Goal: Task Accomplishment & Management: Use online tool/utility

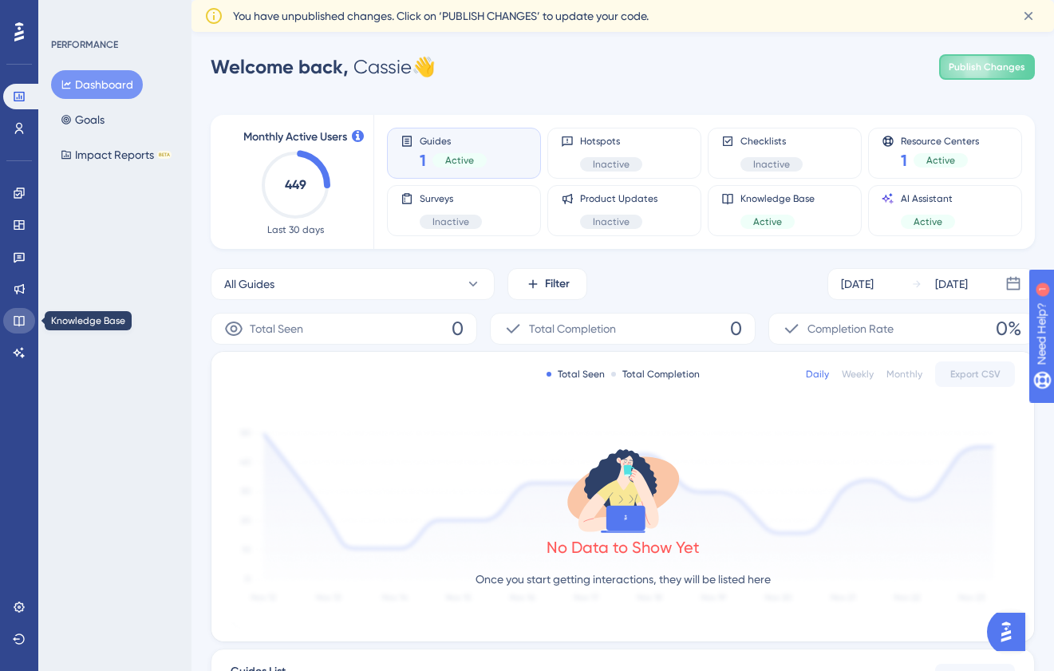
click at [21, 318] on icon at bounding box center [19, 320] width 13 height 13
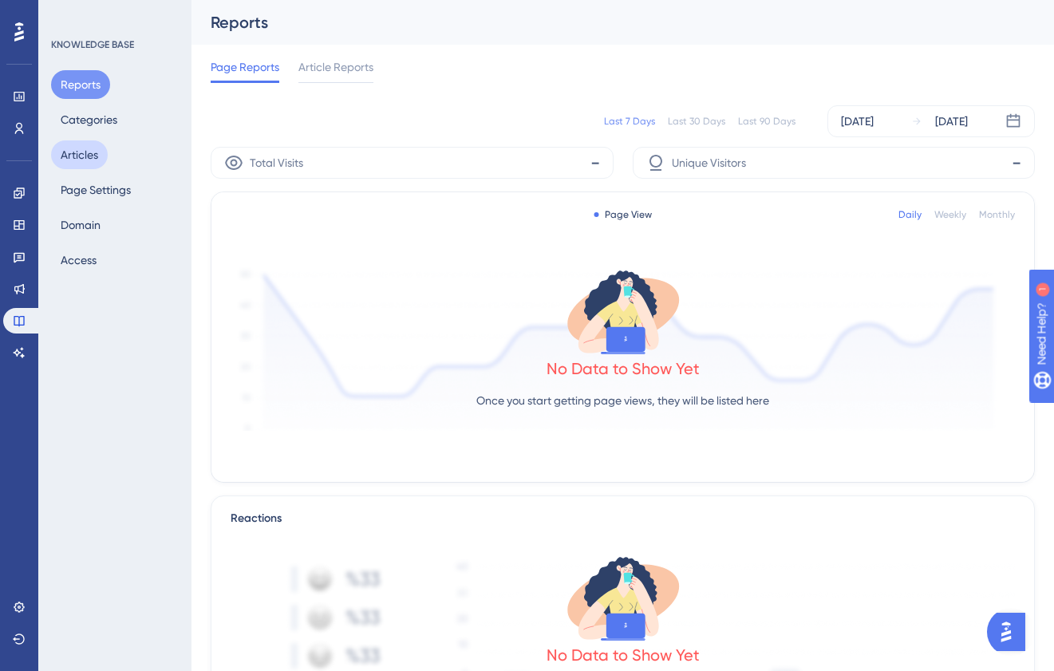
click at [78, 164] on button "Articles" at bounding box center [79, 154] width 57 height 29
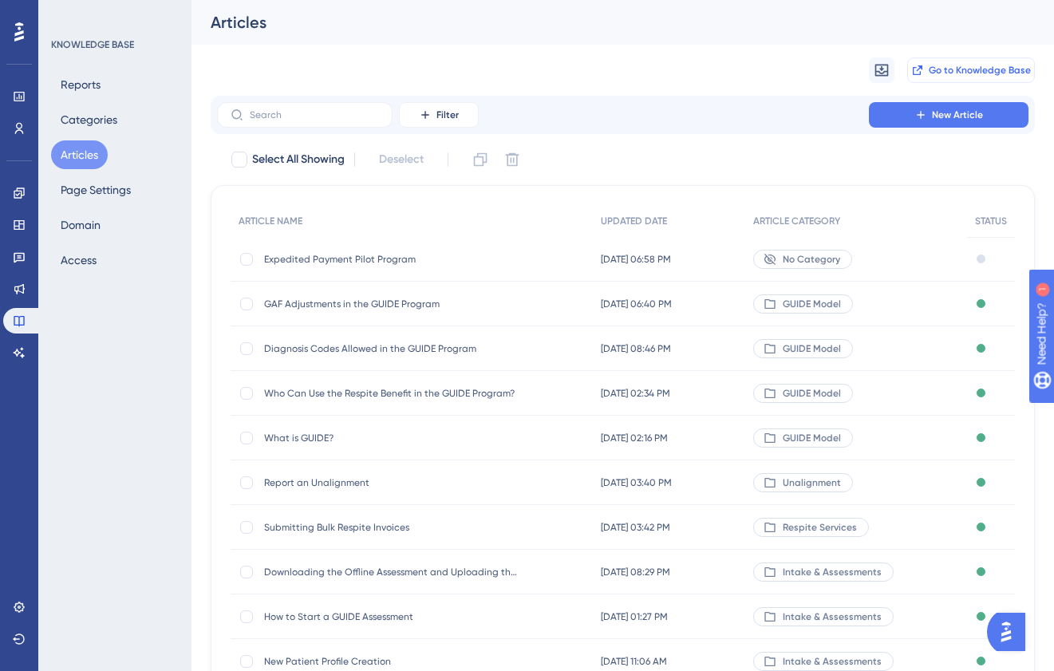
click at [973, 69] on span "Go to Knowledge Base" at bounding box center [980, 70] width 102 height 13
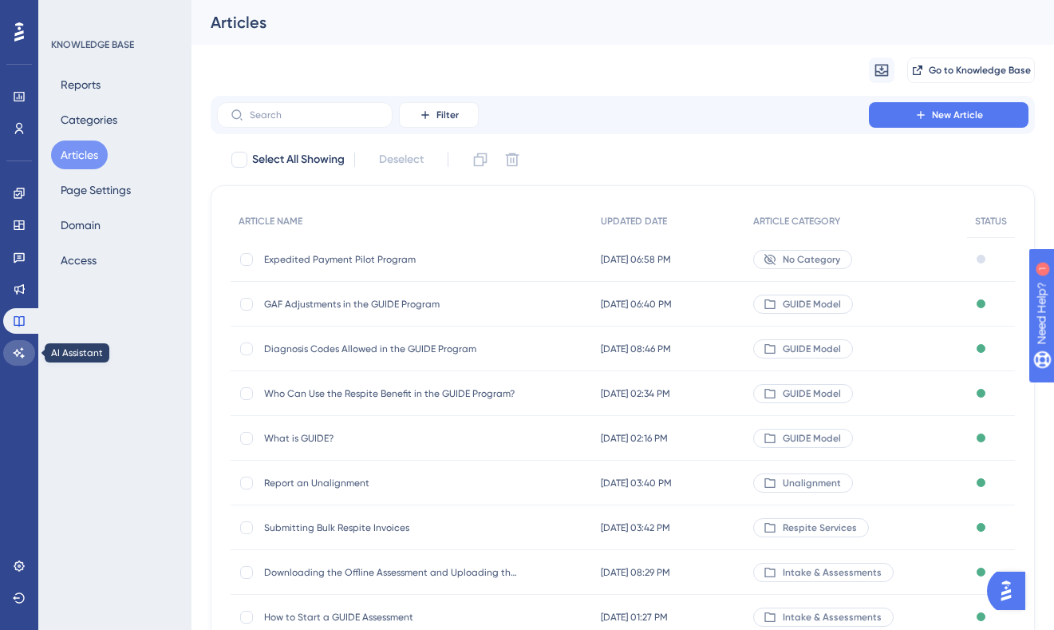
click at [18, 358] on icon at bounding box center [19, 352] width 13 height 13
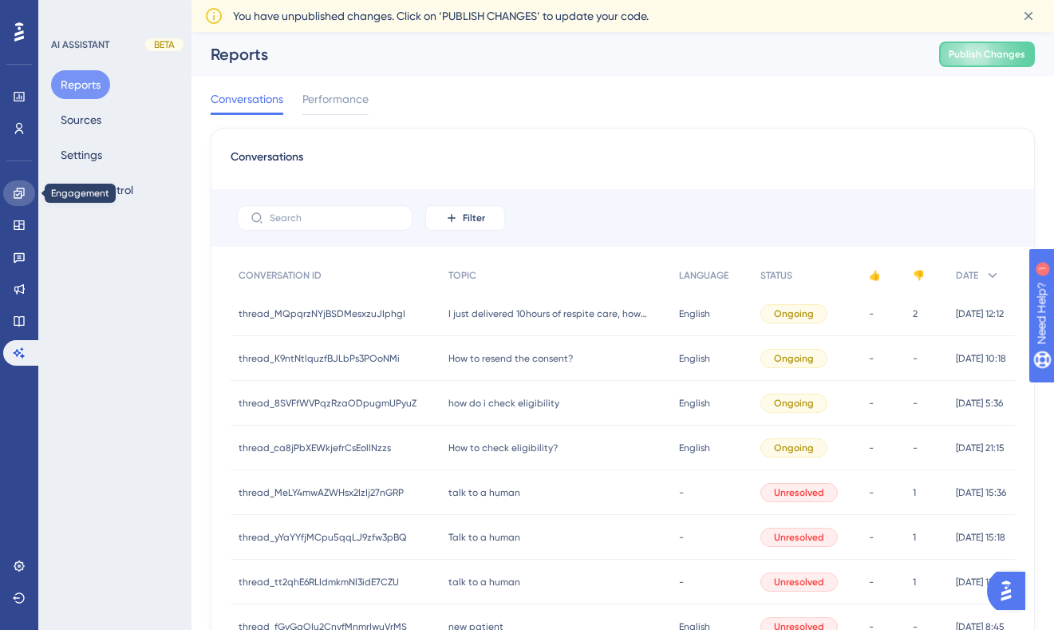
click at [18, 194] on icon at bounding box center [19, 192] width 10 height 10
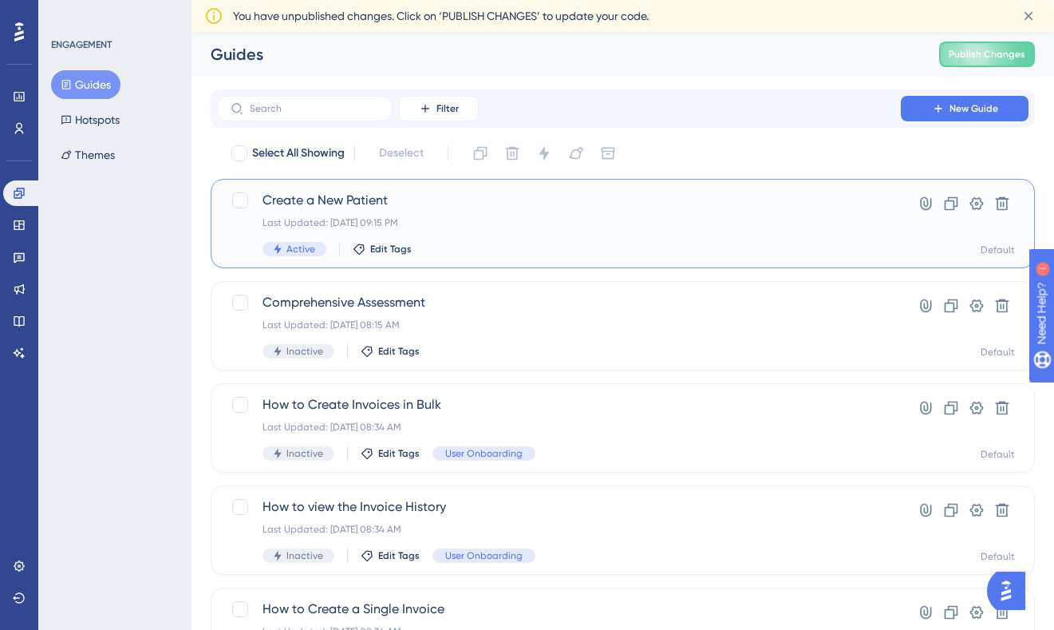
click at [442, 199] on span "Create a New Patient" at bounding box center [558, 200] width 593 height 19
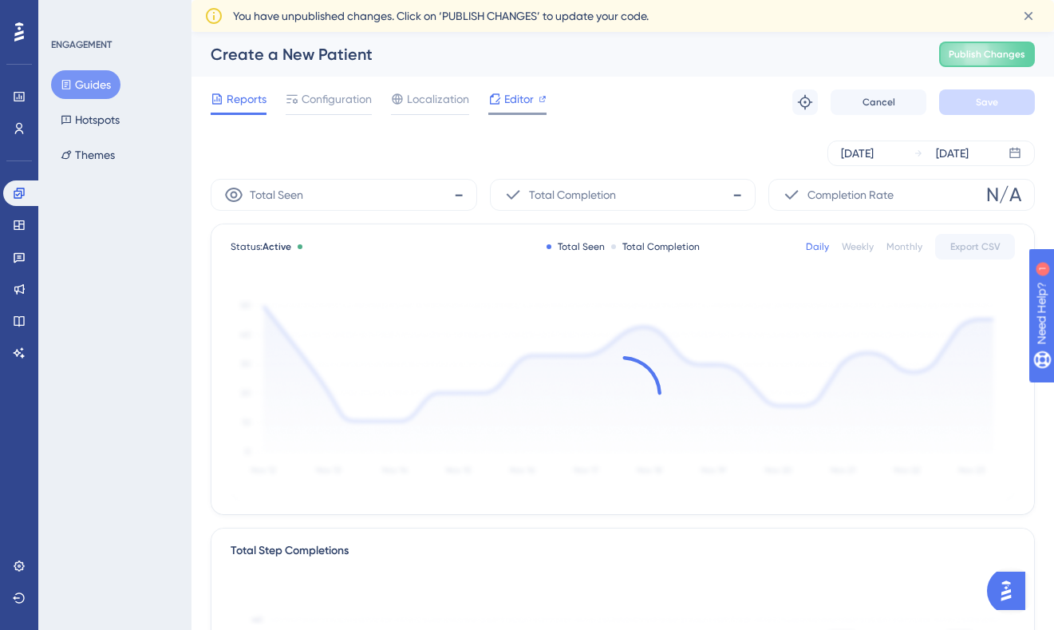
click at [507, 96] on span "Editor" at bounding box center [519, 98] width 30 height 19
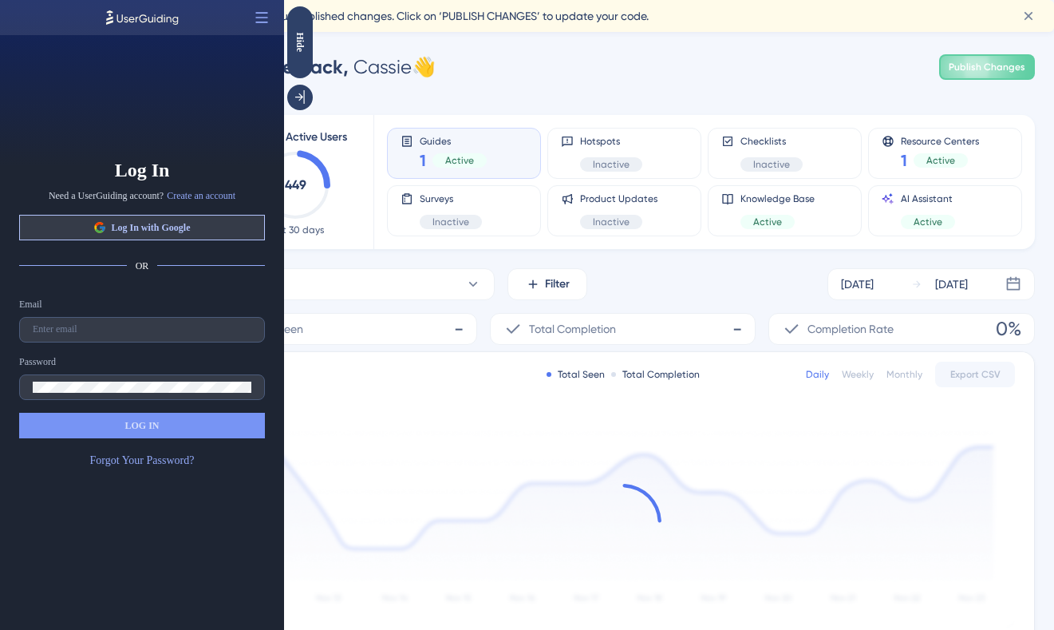
click at [180, 231] on span "Log In with Google" at bounding box center [150, 227] width 79 height 13
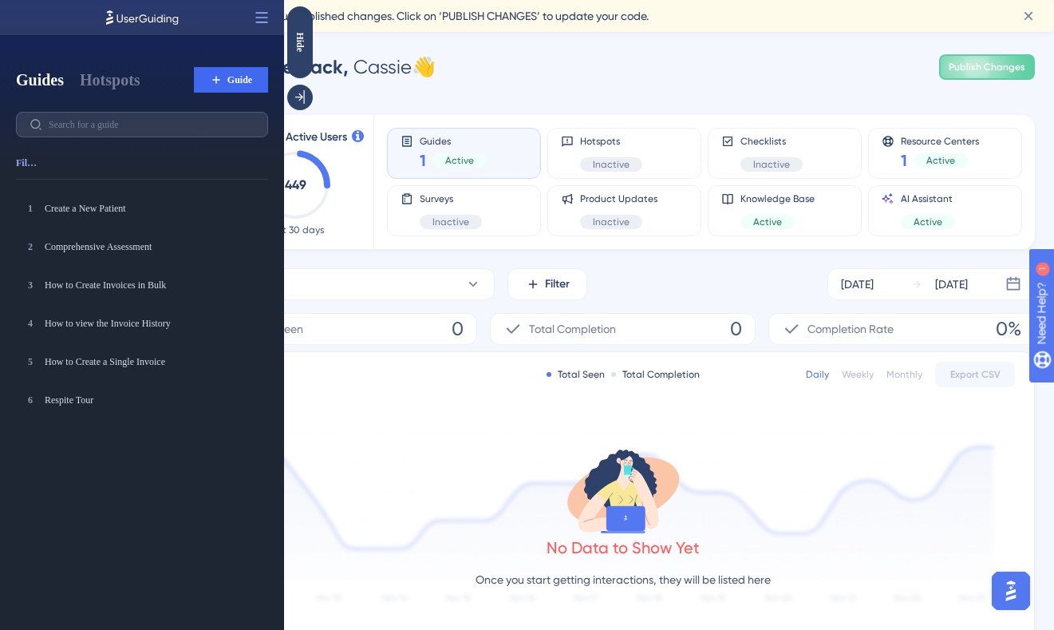
click at [467, 53] on div "Welcome back, Cassie 👋 Publish Changes" at bounding box center [623, 67] width 824 height 32
click at [302, 26] on div "Hide" at bounding box center [300, 42] width 26 height 72
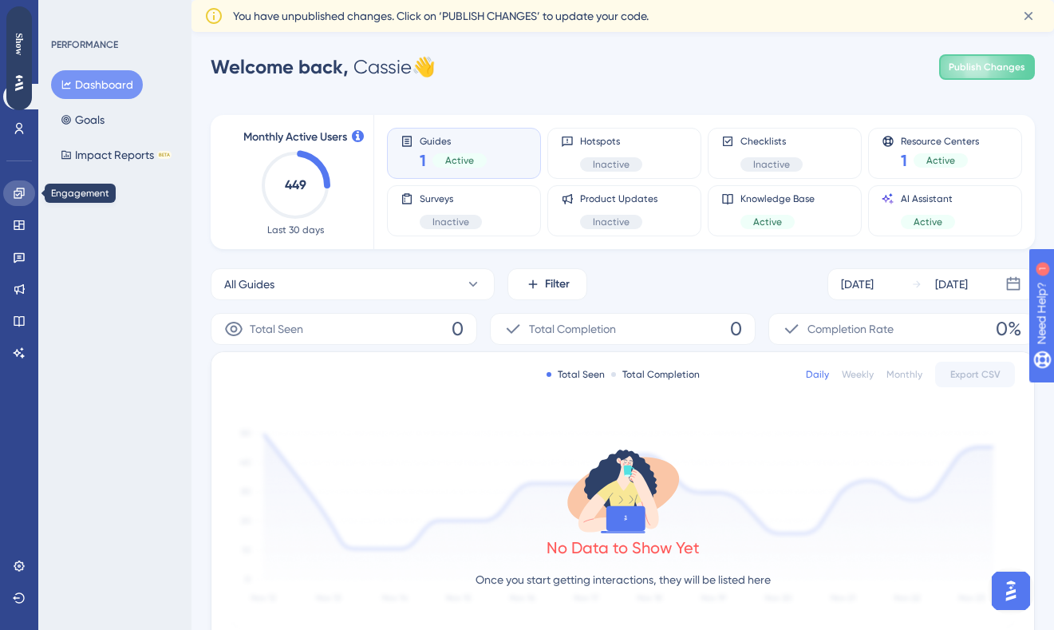
click at [18, 195] on icon at bounding box center [19, 192] width 10 height 10
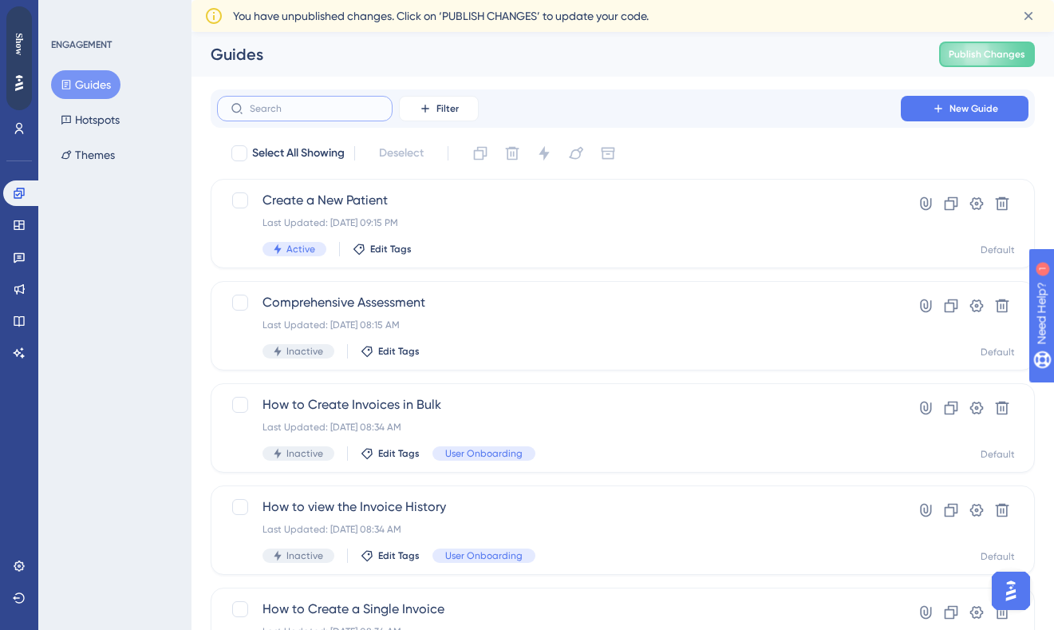
click at [353, 107] on input "text" at bounding box center [314, 108] width 129 height 11
type input "int"
checkbox input "true"
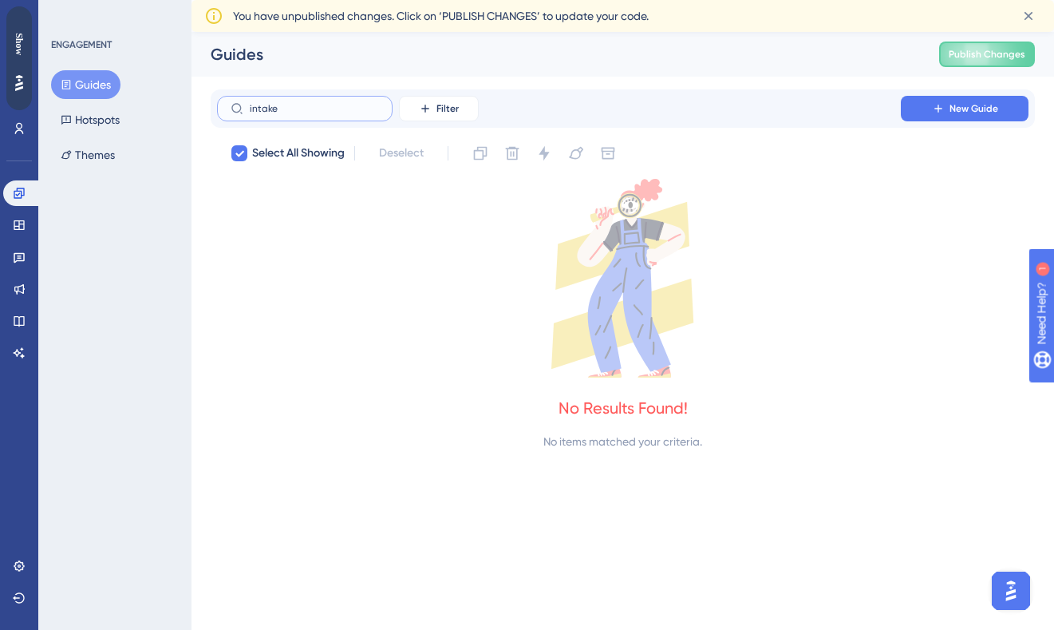
type input "n"
checkbox input "false"
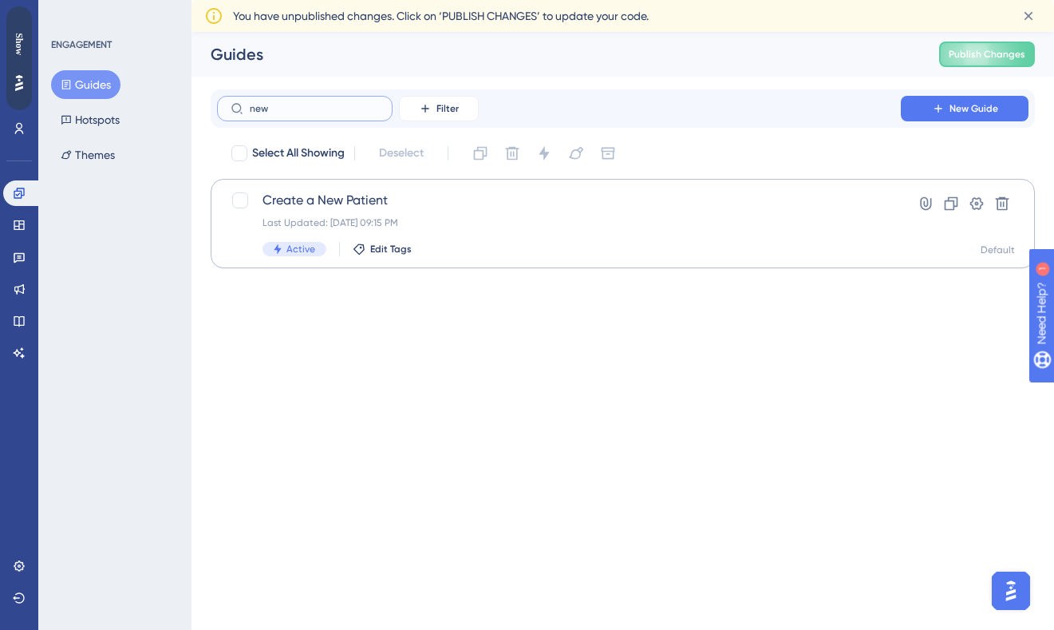
type input "new"
click at [386, 197] on span "Create a New Patient" at bounding box center [558, 200] width 593 height 19
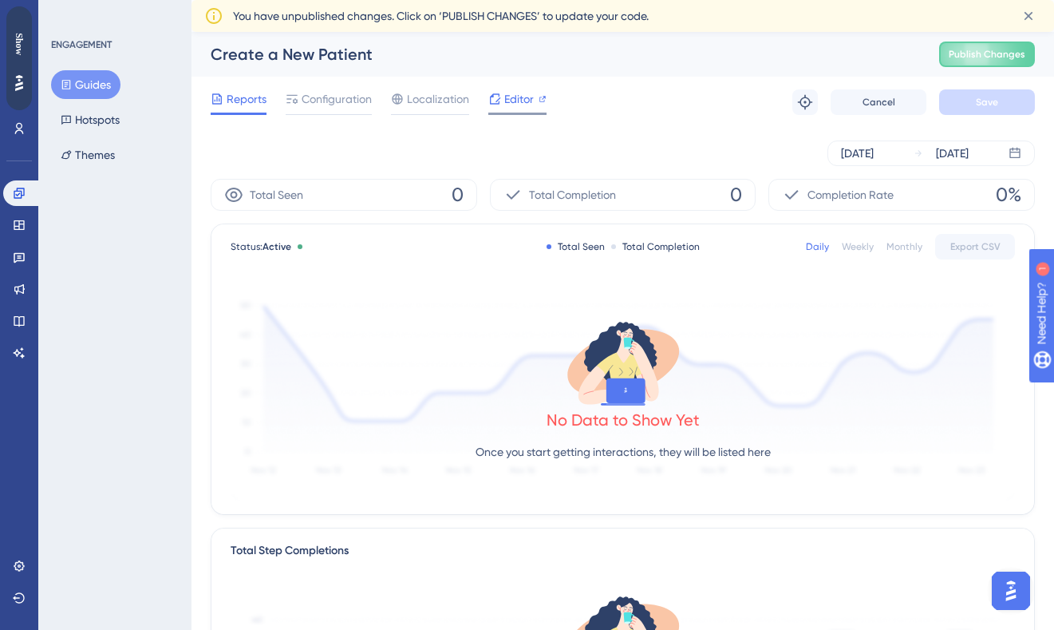
click at [505, 94] on span "Editor" at bounding box center [519, 98] width 30 height 19
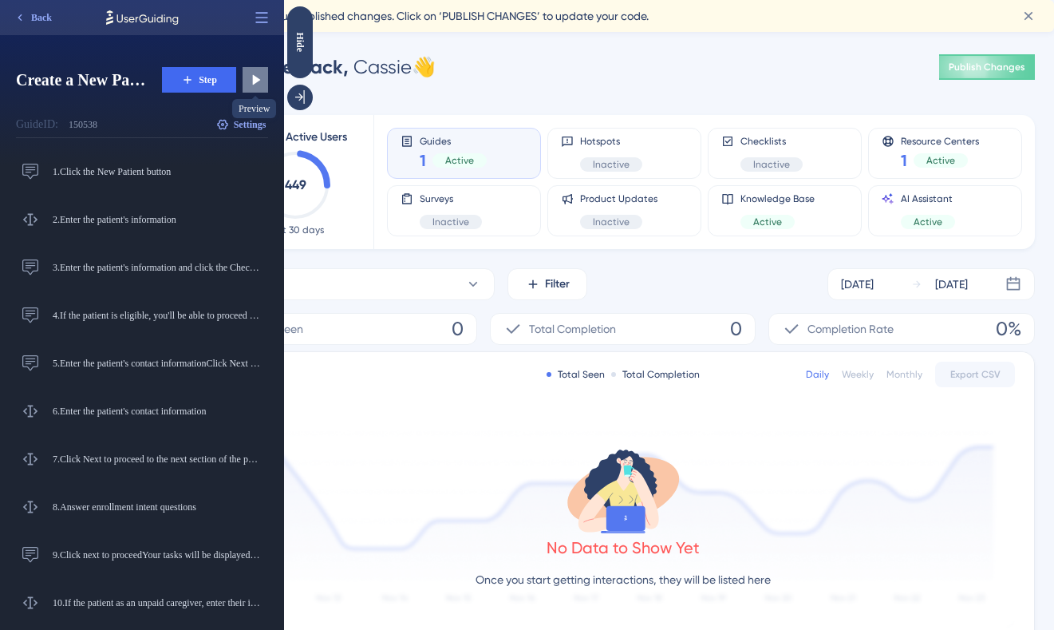
click at [255, 81] on icon at bounding box center [257, 80] width 8 height 10
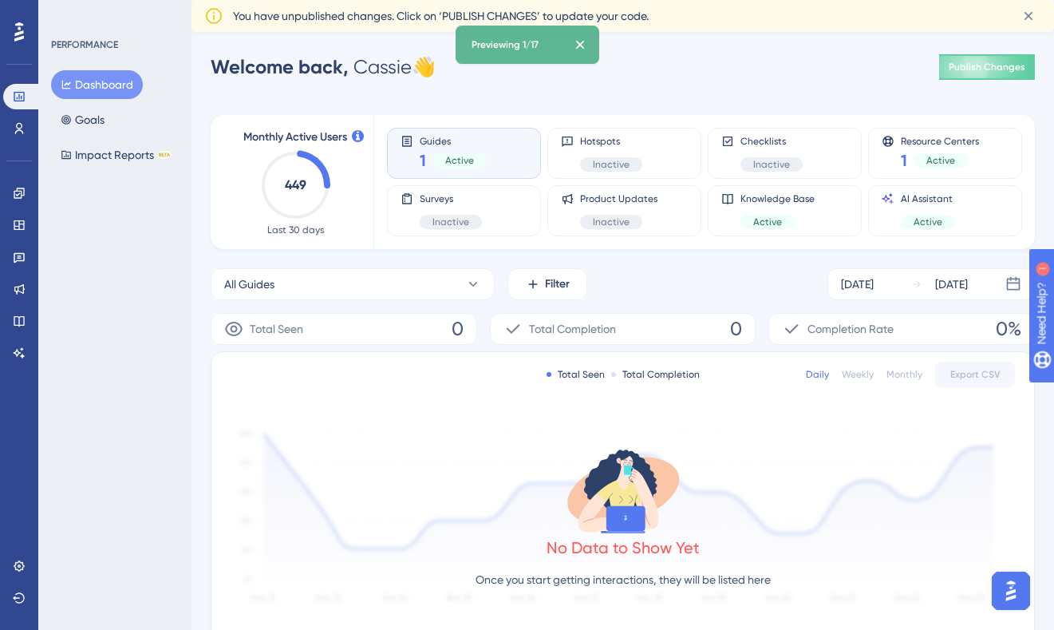
click at [99, 87] on button "Dashboard" at bounding box center [97, 84] width 92 height 29
click at [19, 190] on icon at bounding box center [19, 192] width 10 height 10
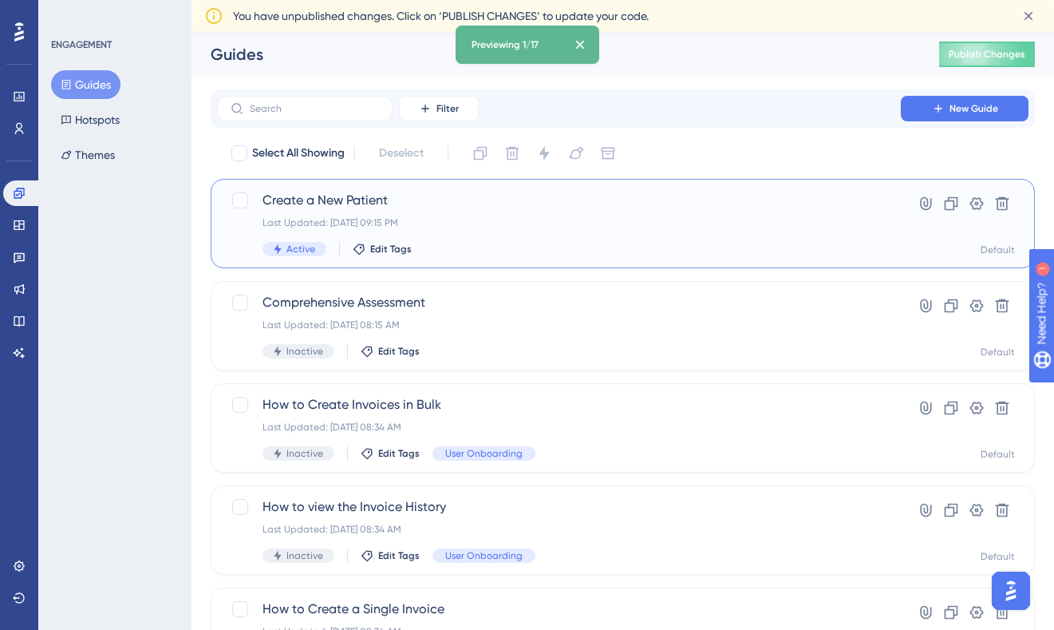
click at [507, 225] on div "Last Updated: Aug 24 2025, 09:15 PM" at bounding box center [558, 222] width 593 height 13
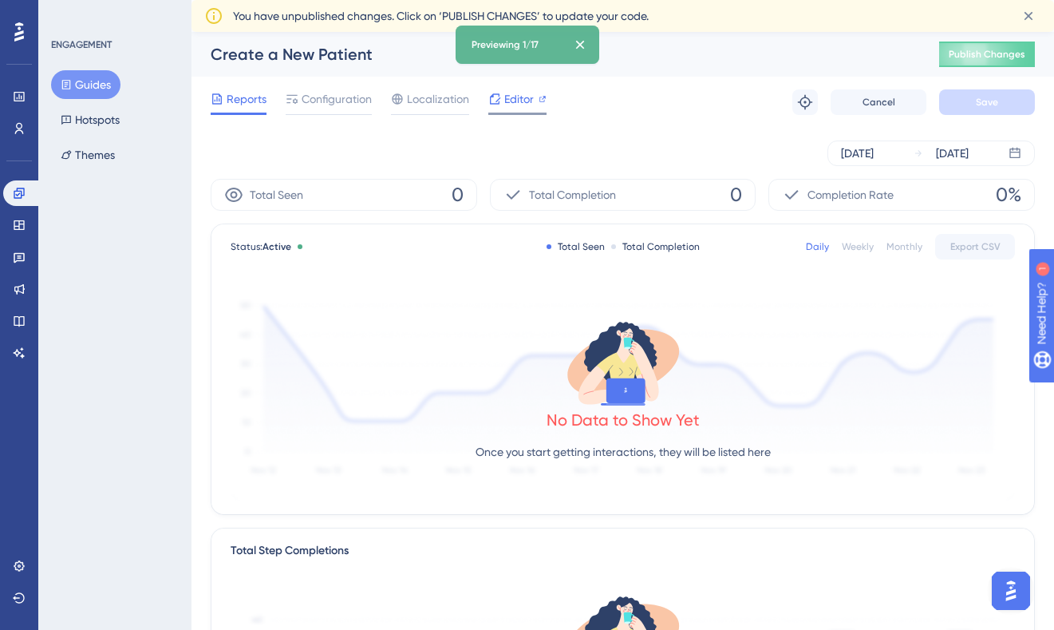
click at [517, 98] on span "Editor" at bounding box center [519, 98] width 30 height 19
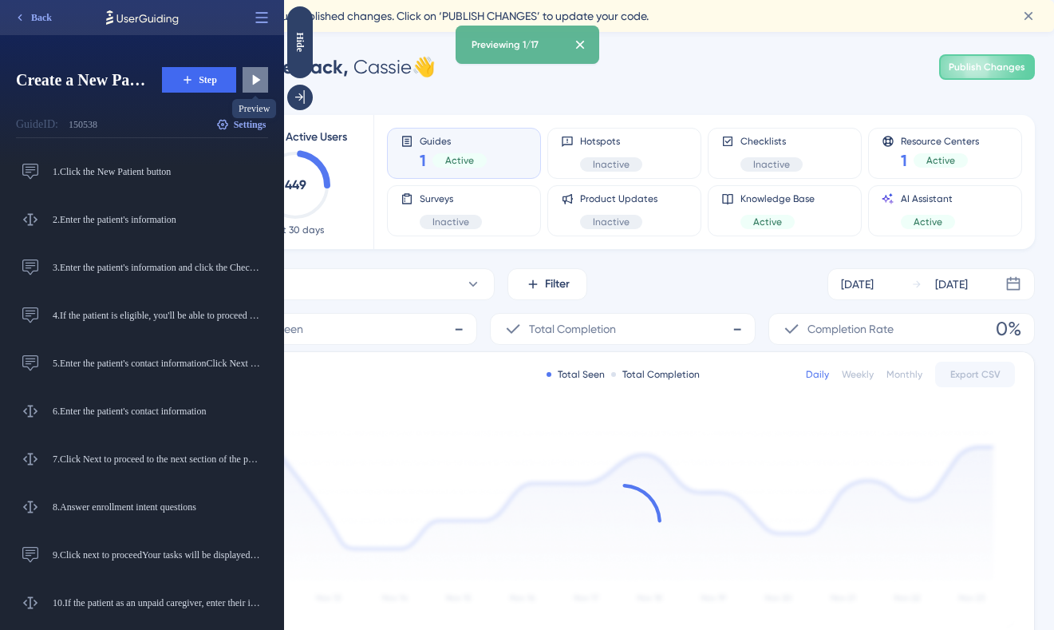
click at [254, 84] on icon at bounding box center [257, 80] width 8 height 10
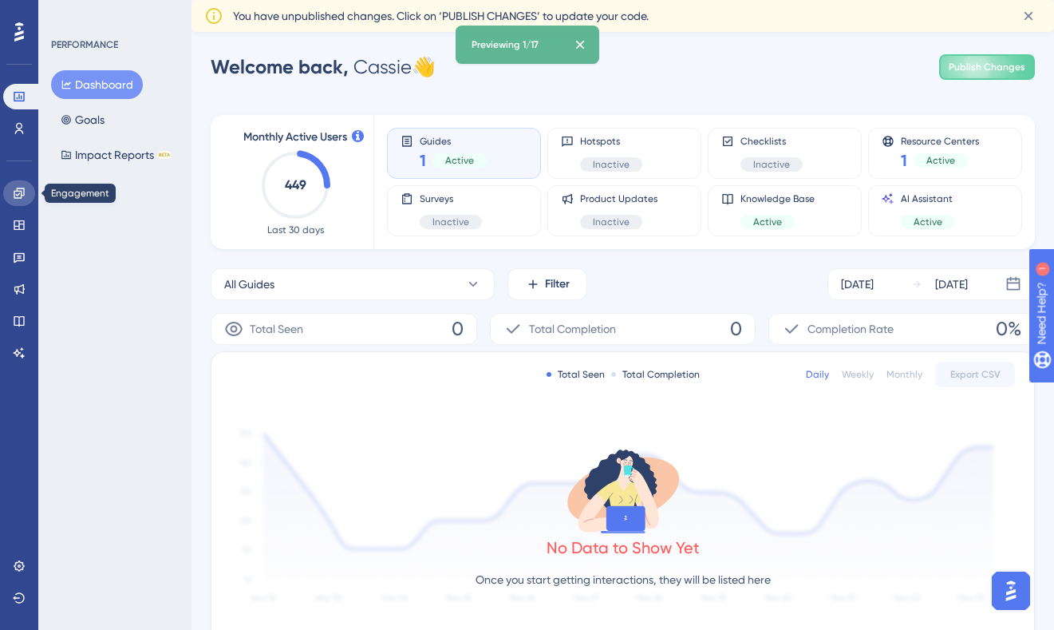
click at [23, 193] on icon at bounding box center [19, 192] width 10 height 10
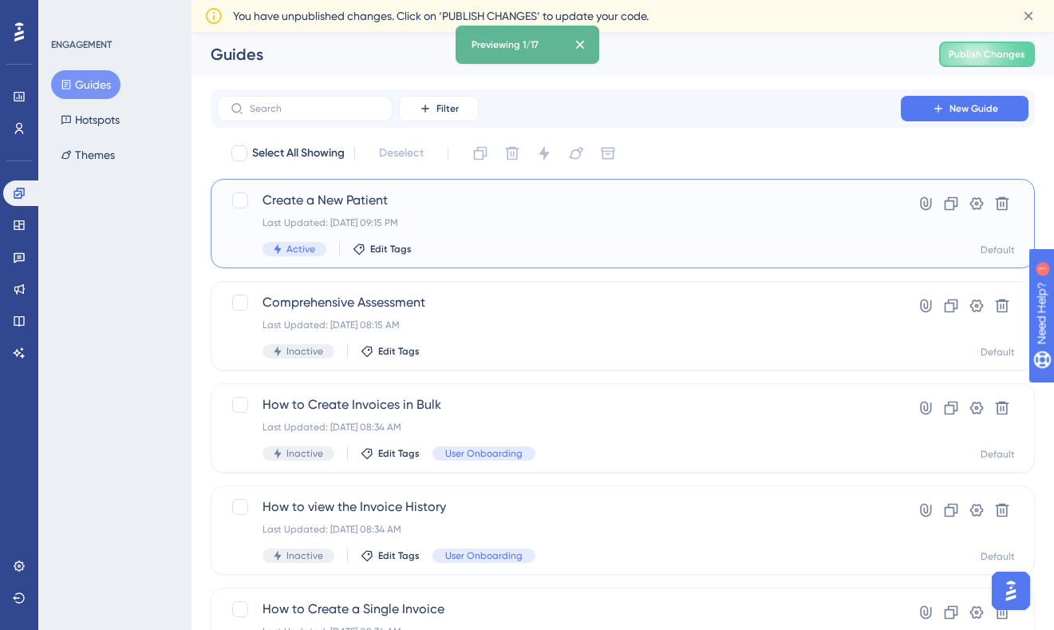
click at [467, 228] on div "Last Updated: [DATE] 09:15 PM" at bounding box center [558, 222] width 593 height 13
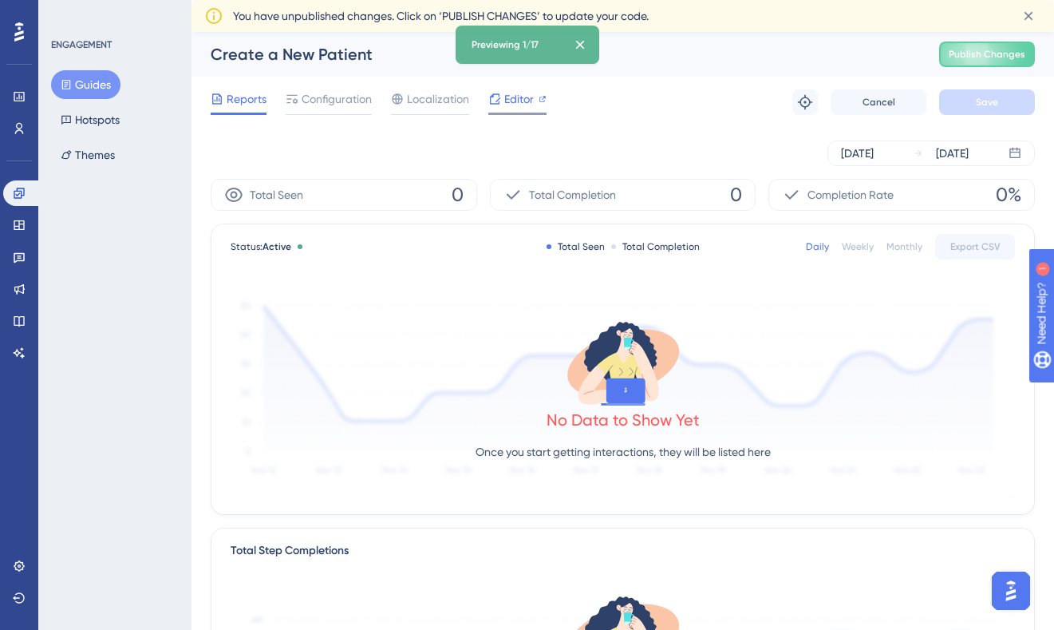
click at [509, 100] on span "Editor" at bounding box center [519, 98] width 30 height 19
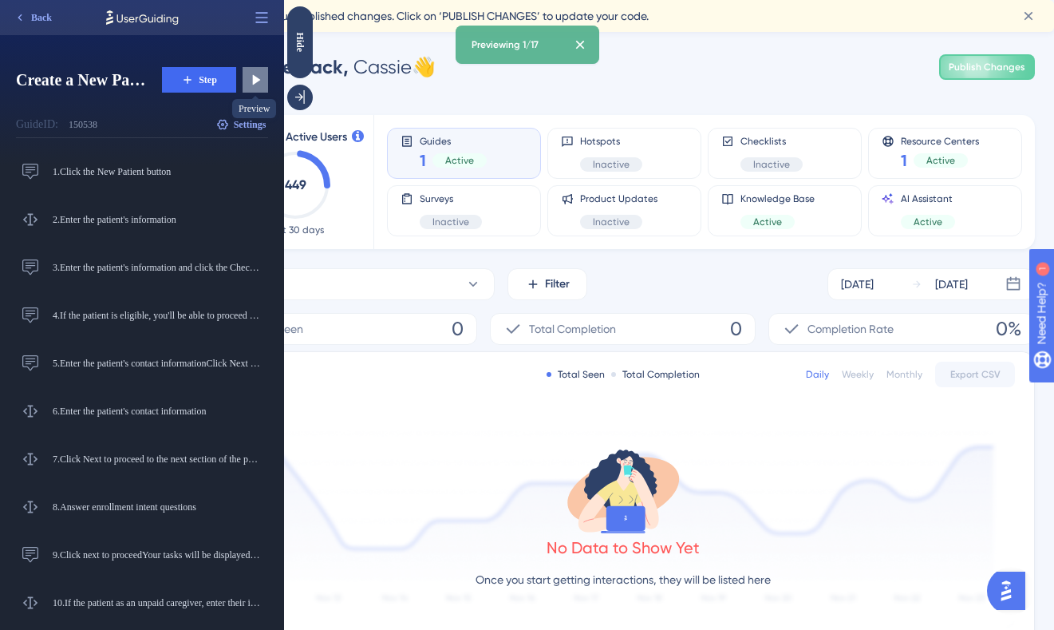
click at [253, 84] on icon at bounding box center [257, 80] width 8 height 10
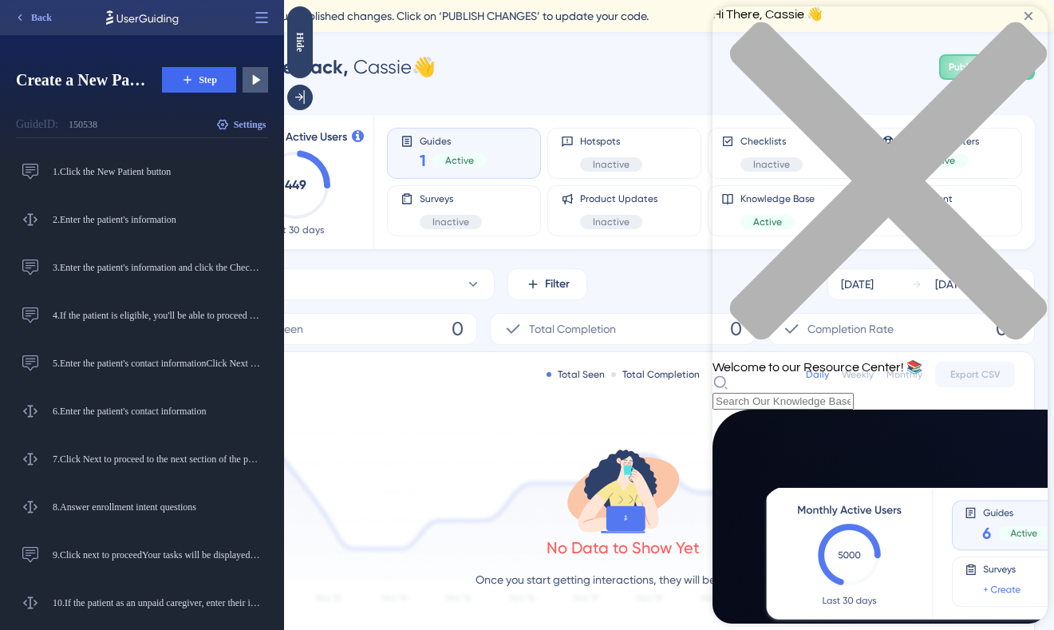
click at [1024, 30] on icon "close resource center" at bounding box center [888, 180] width 317 height 317
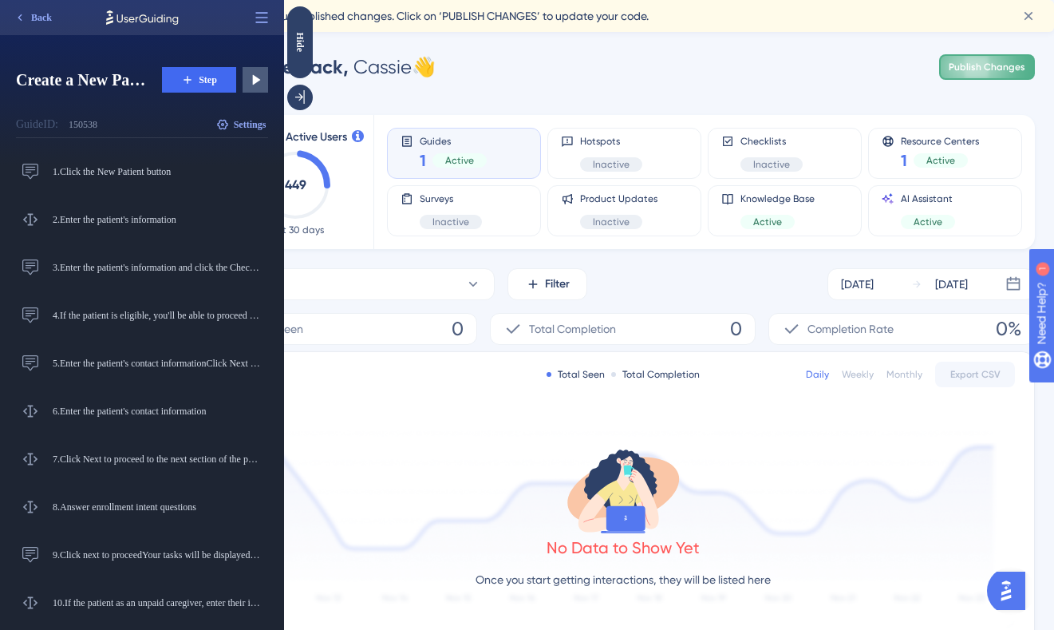
click at [980, 73] on button "Publish Changes" at bounding box center [987, 67] width 96 height 26
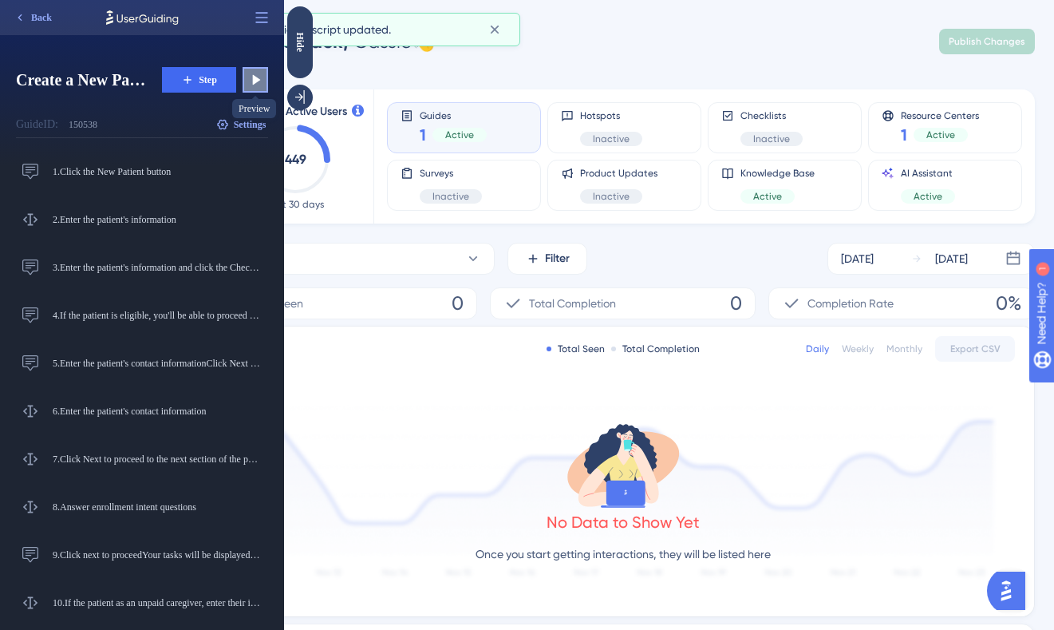
click at [257, 81] on icon at bounding box center [257, 80] width 8 height 10
